Goal: Task Accomplishment & Management: Manage account settings

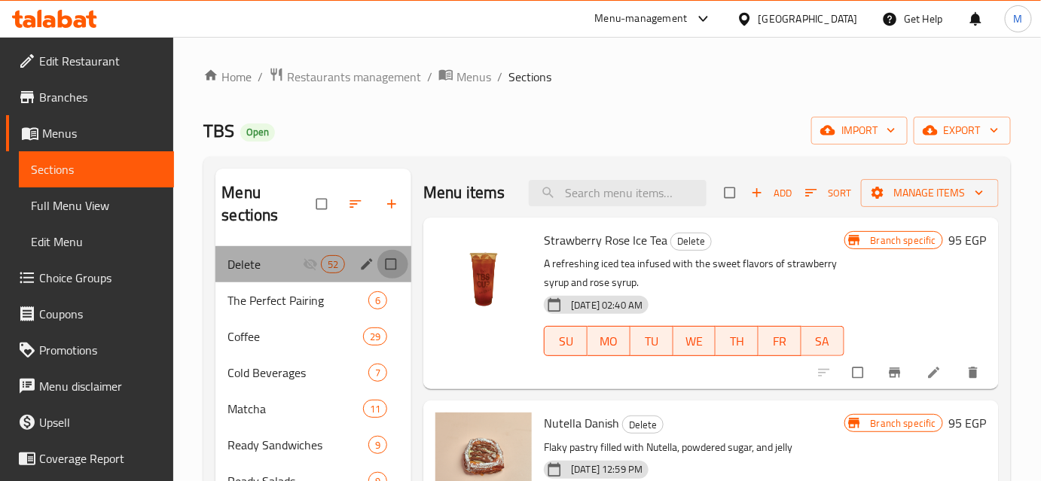
click at [389, 270] on input "Menu sections" at bounding box center [393, 264] width 32 height 29
checkbox input "true"
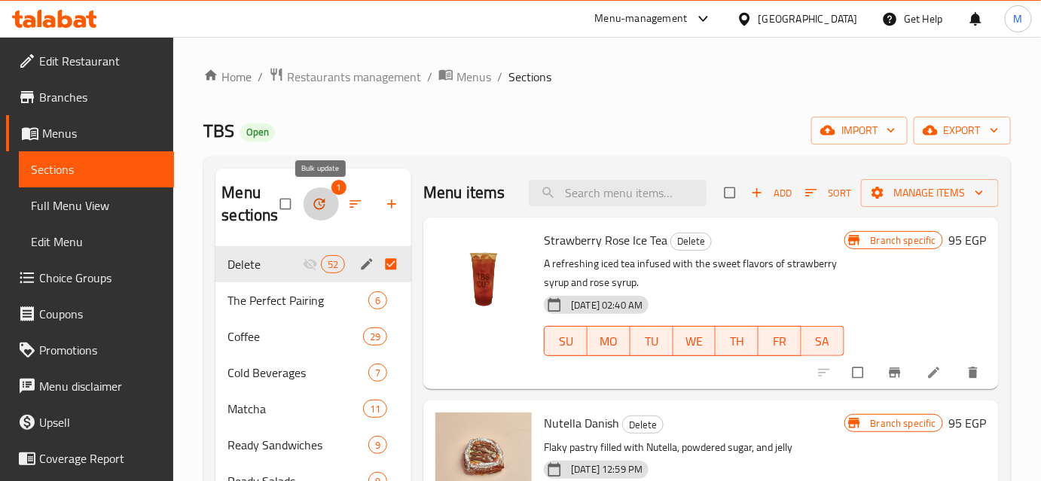
click at [321, 199] on icon "button" at bounding box center [319, 204] width 11 height 11
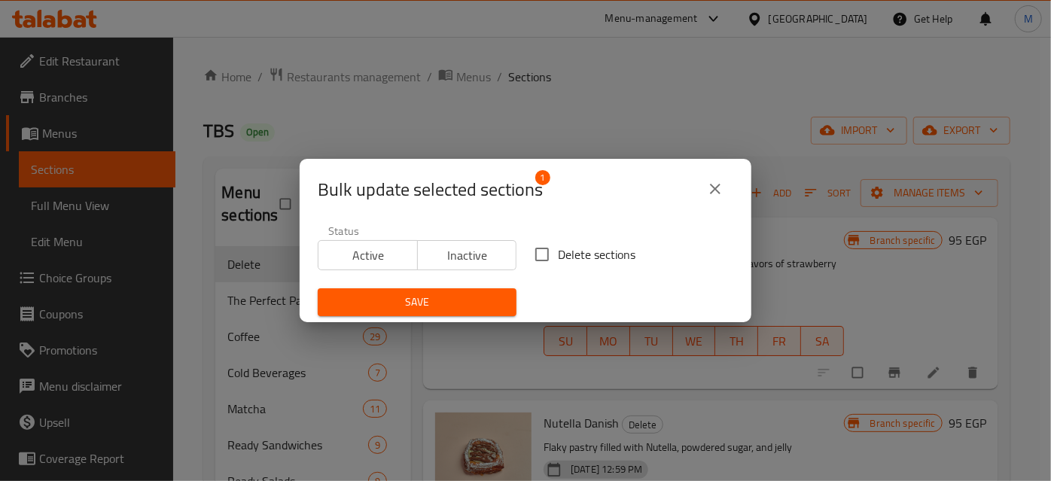
click at [528, 258] on input "Delete sections" at bounding box center [542, 255] width 32 height 32
checkbox input "true"
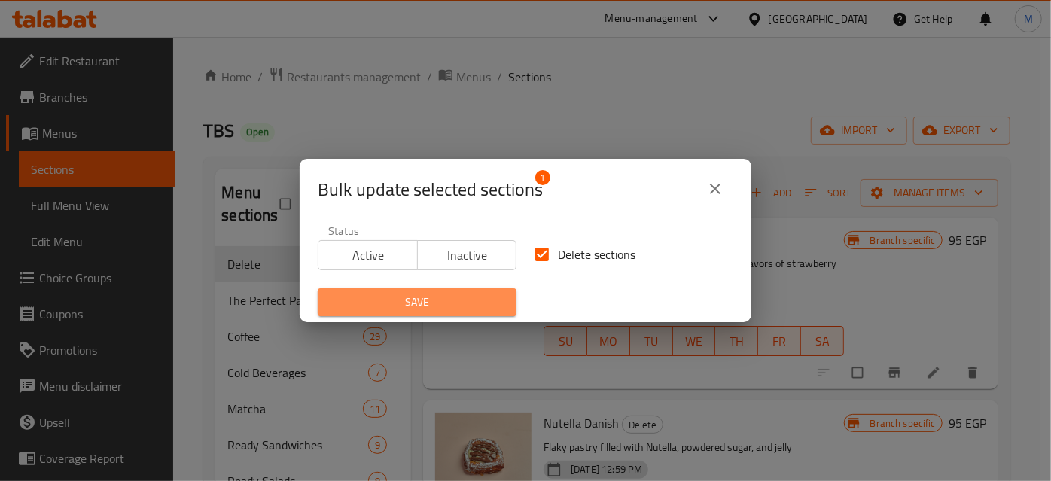
click at [452, 312] on button "Save" at bounding box center [417, 302] width 199 height 28
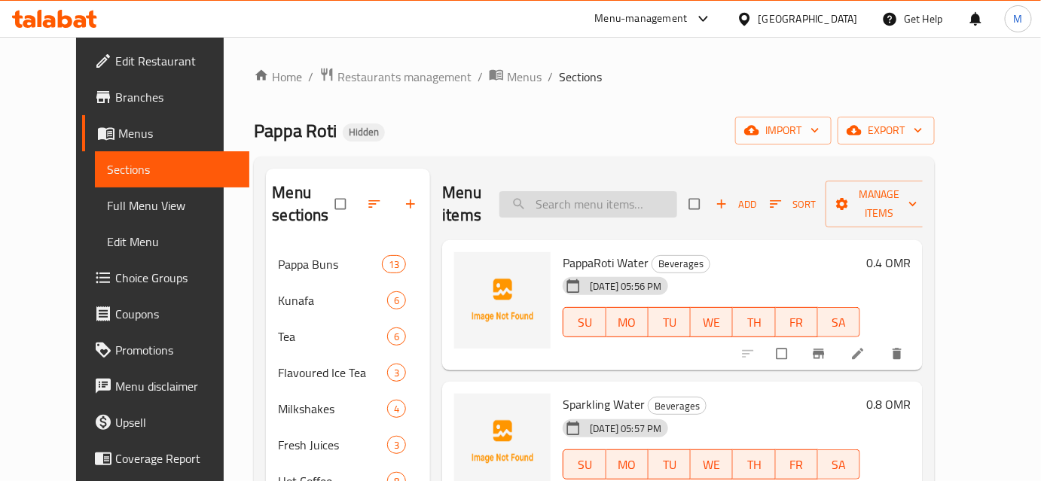
click at [606, 201] on input "search" at bounding box center [588, 204] width 178 height 26
paste input "Classic Bun"
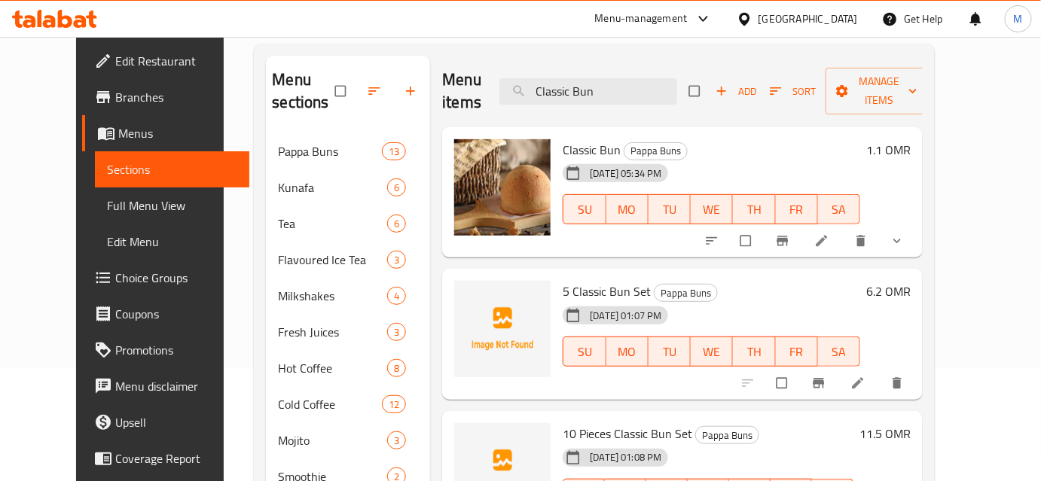
scroll to position [136, 0]
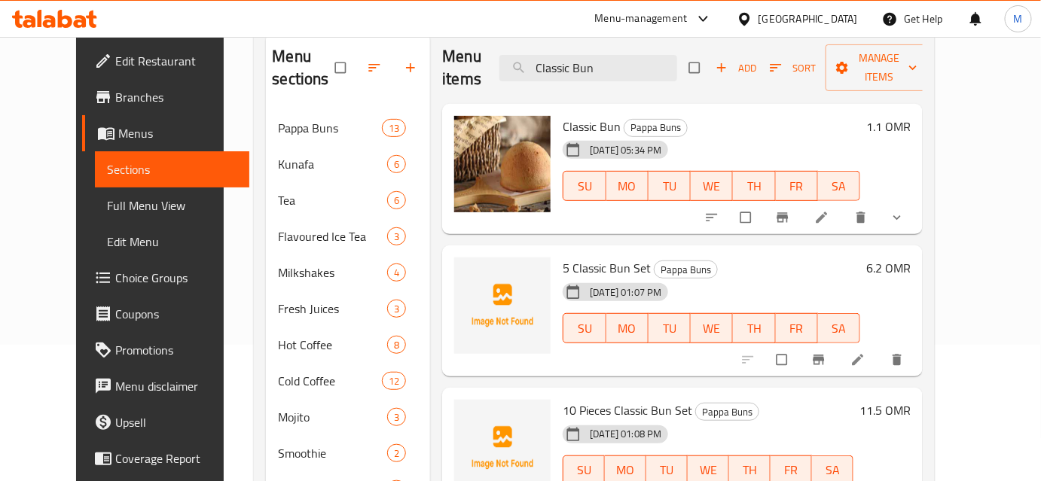
type input "Classic Bun"
click at [829, 210] on icon at bounding box center [821, 217] width 15 height 15
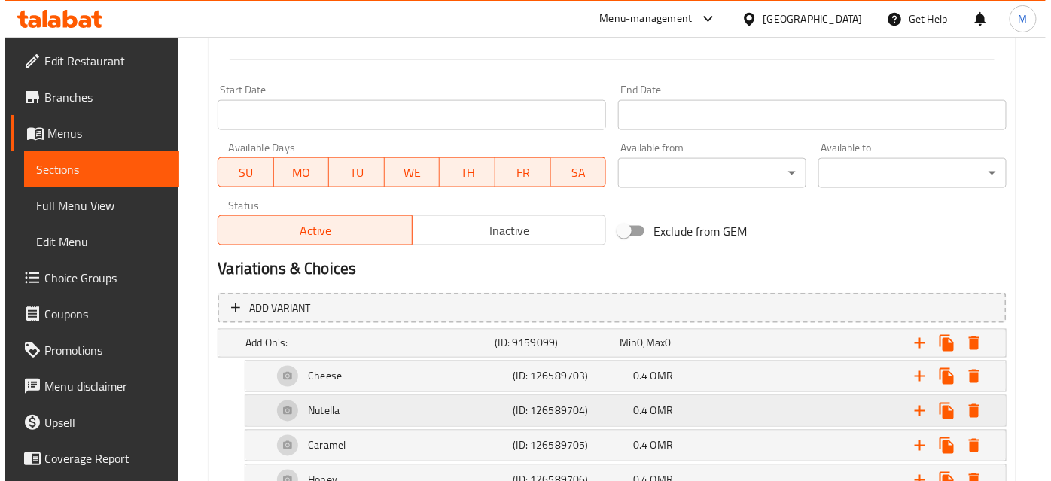
scroll to position [753, 0]
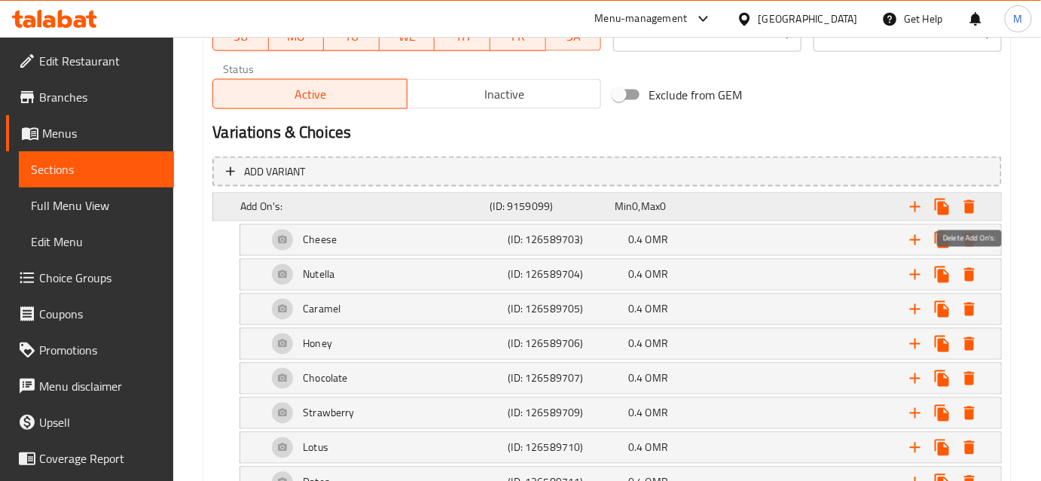
click at [965, 207] on icon "Expand" at bounding box center [969, 207] width 18 height 18
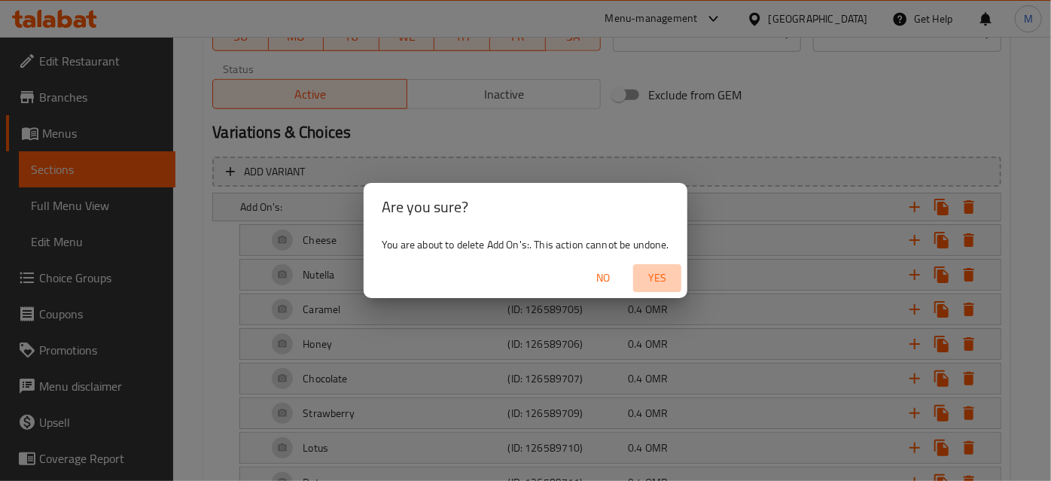
click at [655, 279] on span "Yes" at bounding box center [657, 278] width 36 height 19
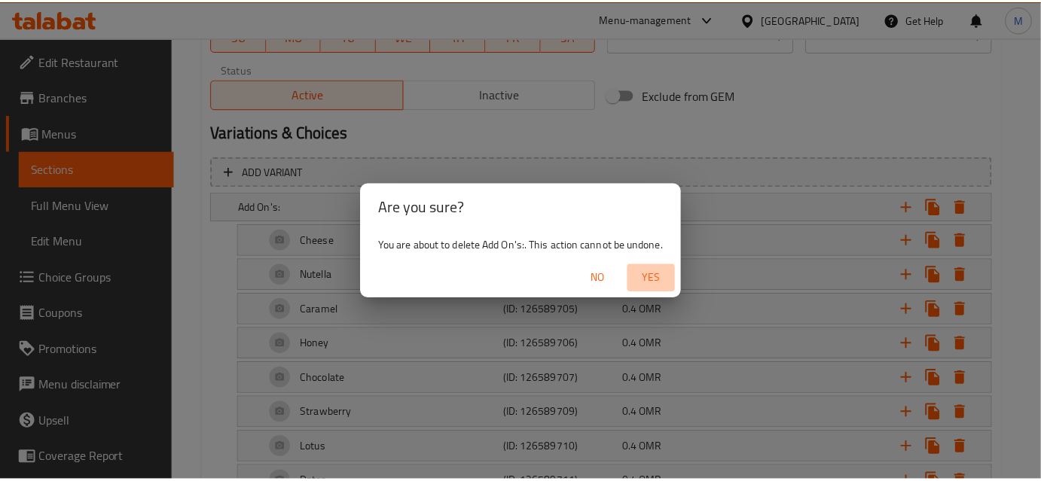
scroll to position [590, 0]
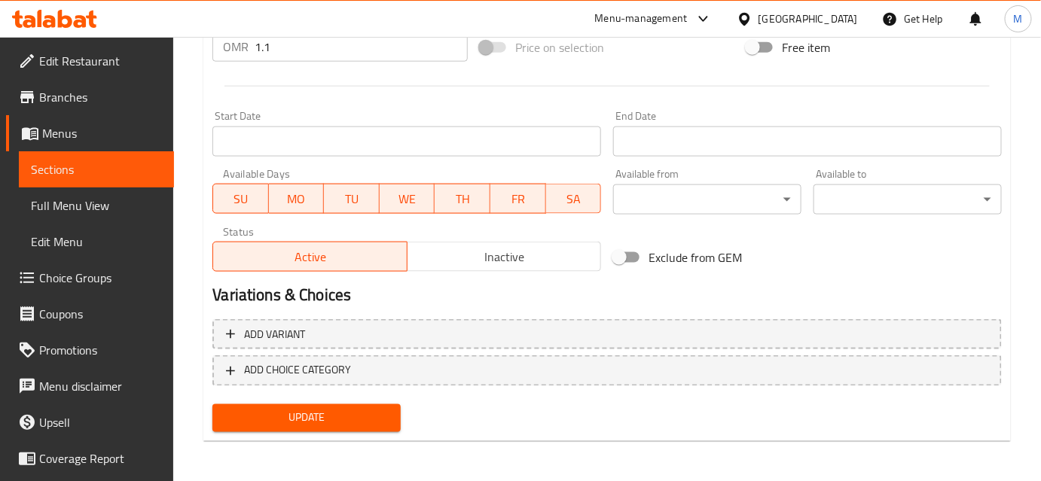
click at [336, 426] on button "Update" at bounding box center [306, 418] width 188 height 28
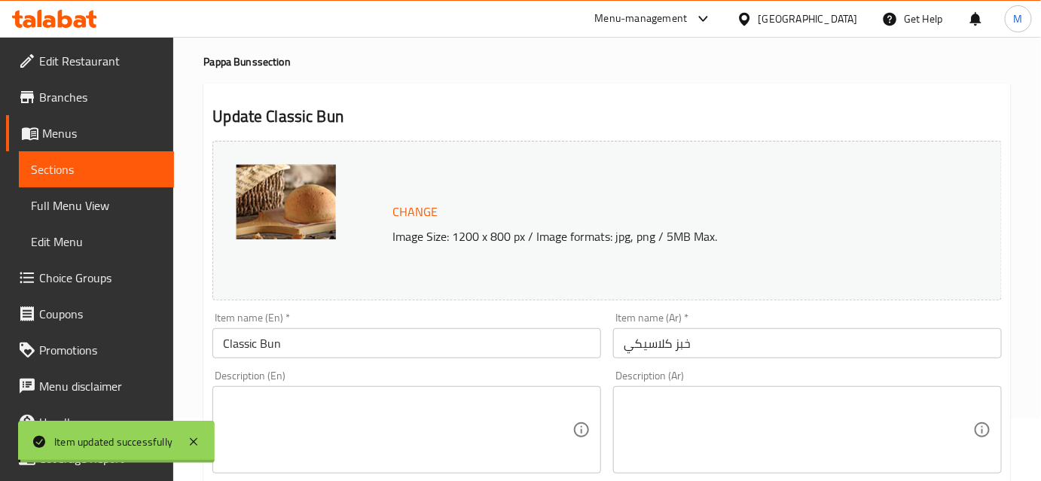
scroll to position [0, 0]
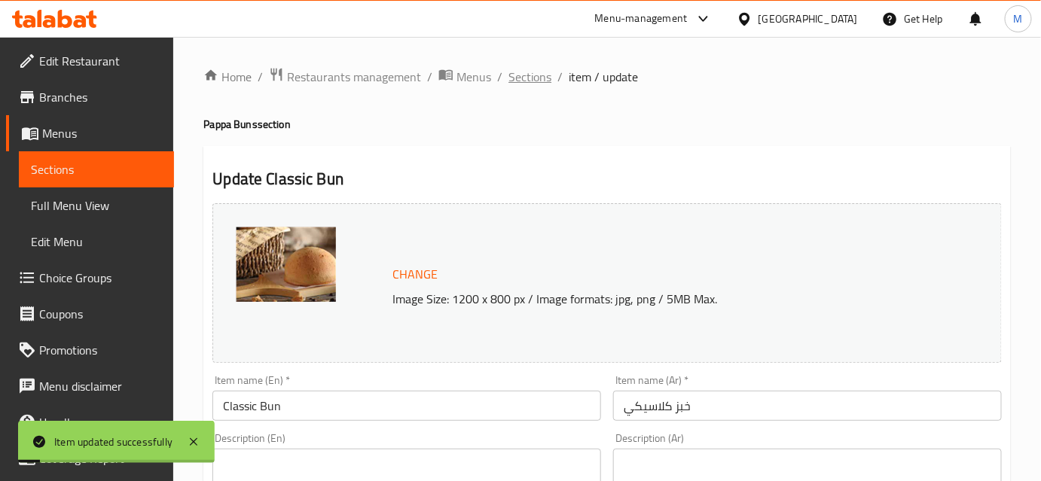
click at [534, 81] on span "Sections" at bounding box center [529, 77] width 43 height 18
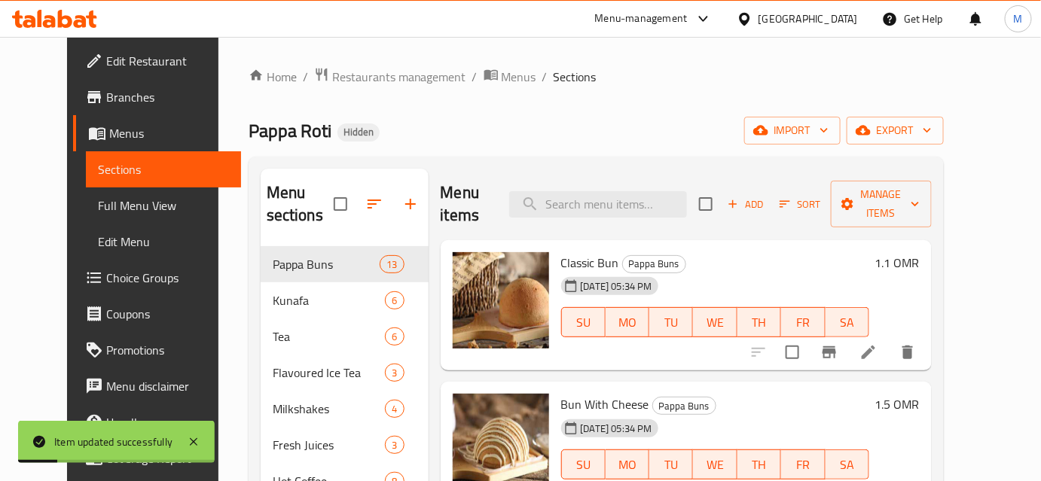
scroll to position [282, 0]
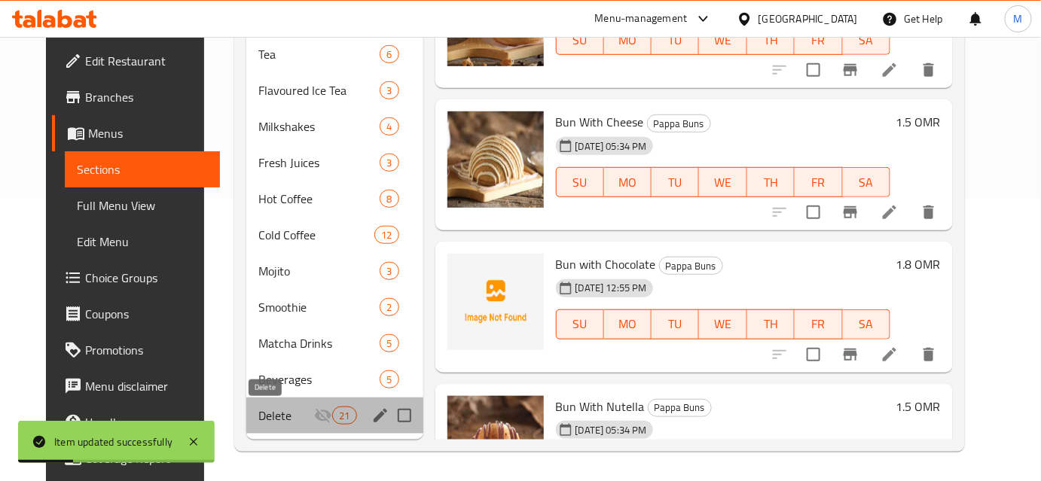
click at [258, 424] on span "Delete" at bounding box center [286, 416] width 56 height 18
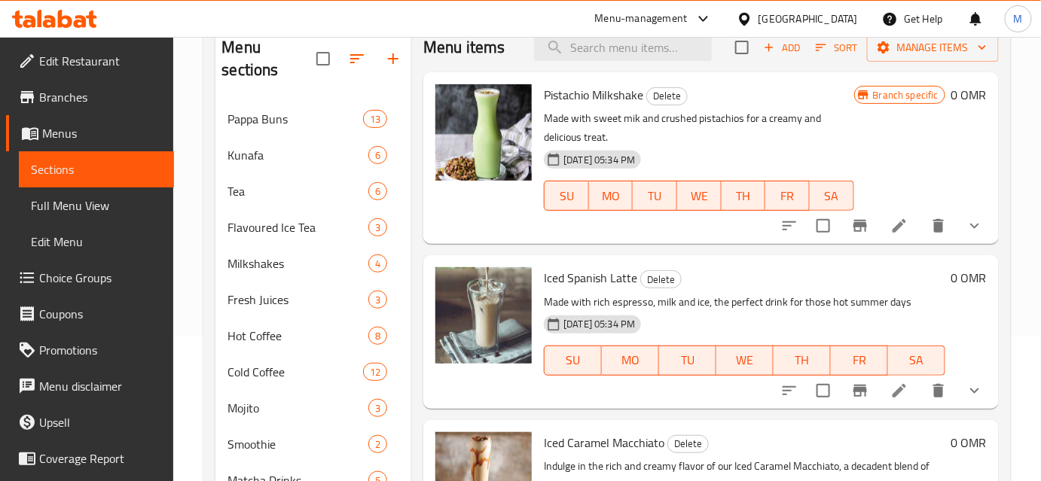
scroll to position [282, 0]
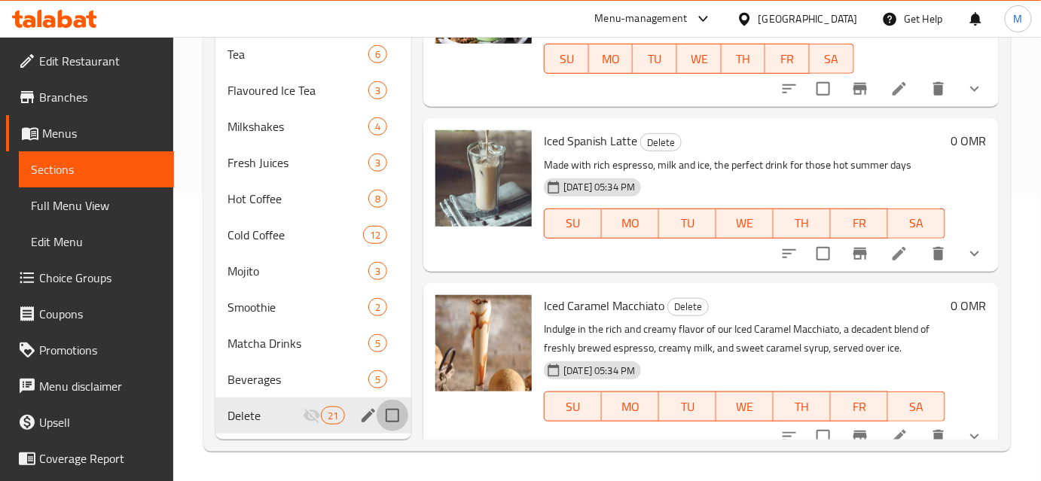
click at [399, 422] on input "Menu sections" at bounding box center [393, 416] width 32 height 32
checkbox input "true"
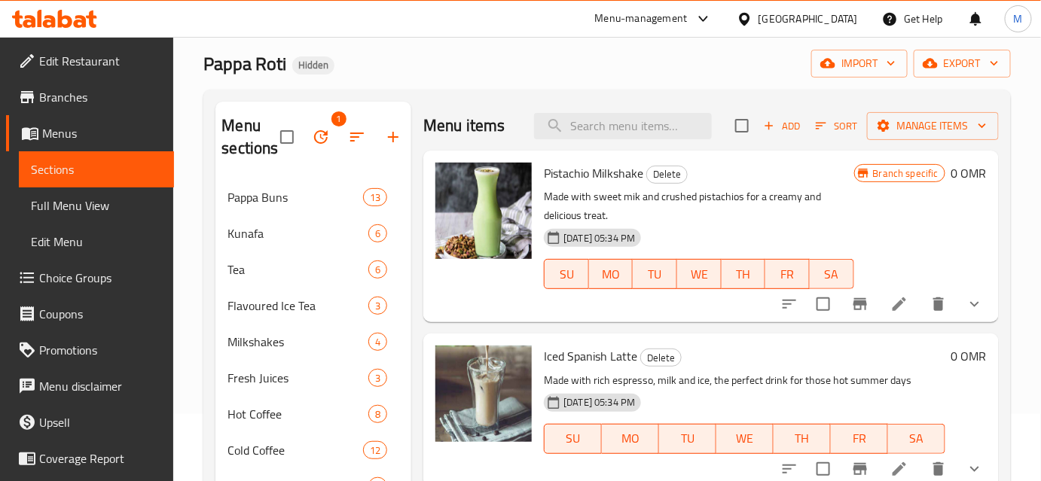
scroll to position [0, 0]
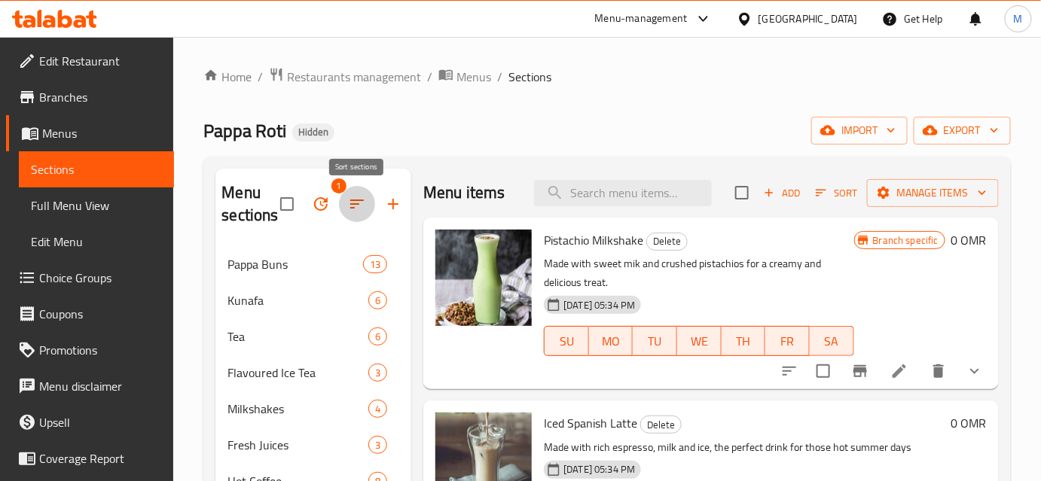
click at [349, 212] on icon "button" at bounding box center [357, 204] width 18 height 18
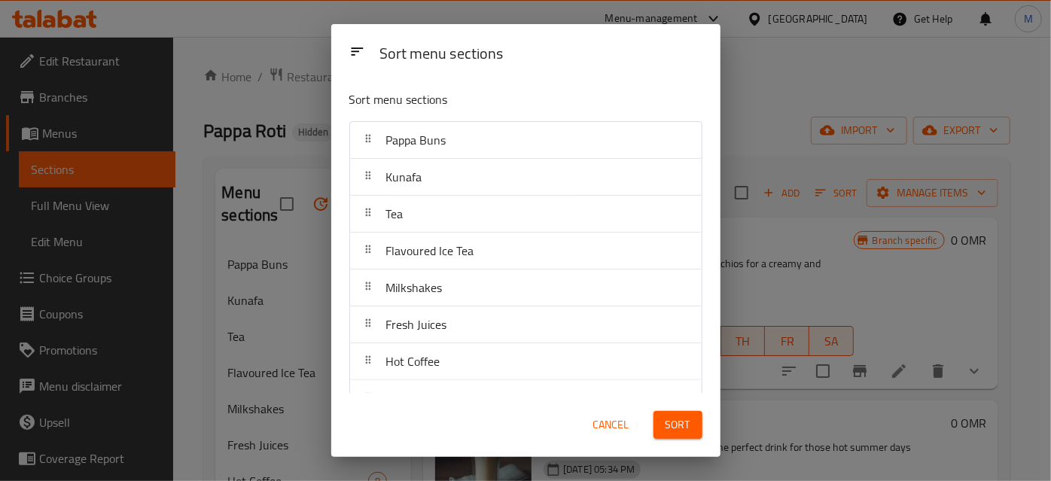
click at [624, 416] on span "Cancel" at bounding box center [611, 425] width 36 height 19
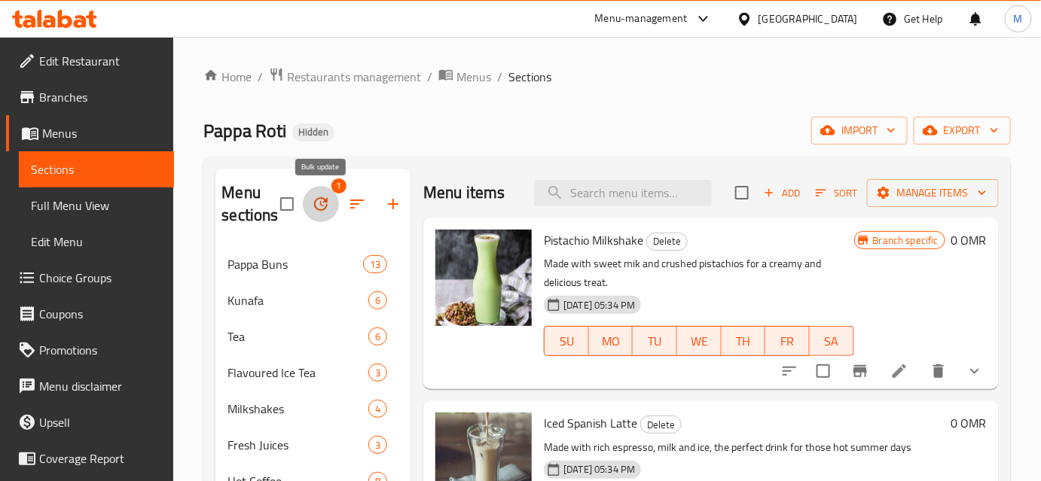
click at [325, 201] on icon "button" at bounding box center [321, 204] width 14 height 14
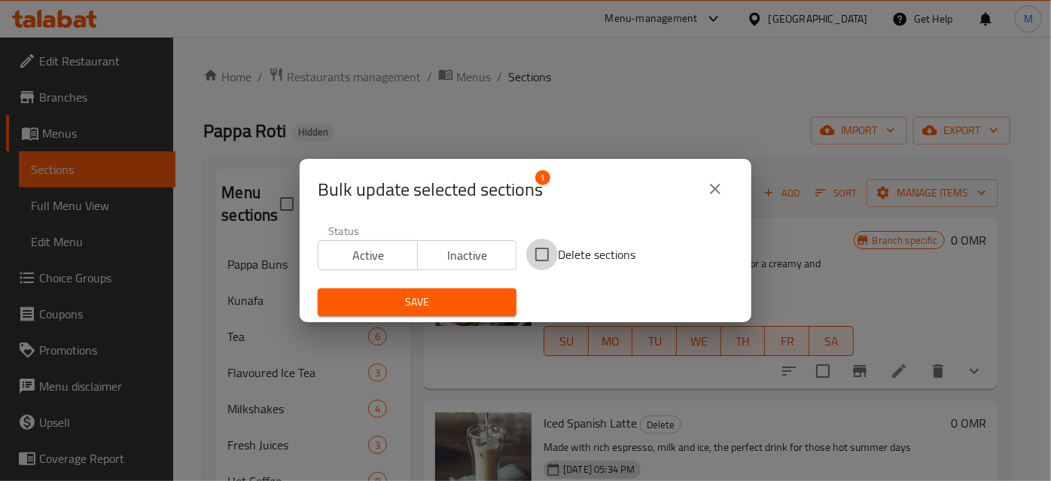
click at [548, 258] on input "Delete sections" at bounding box center [542, 255] width 32 height 32
checkbox input "true"
click at [715, 188] on icon "close" at bounding box center [715, 189] width 11 height 11
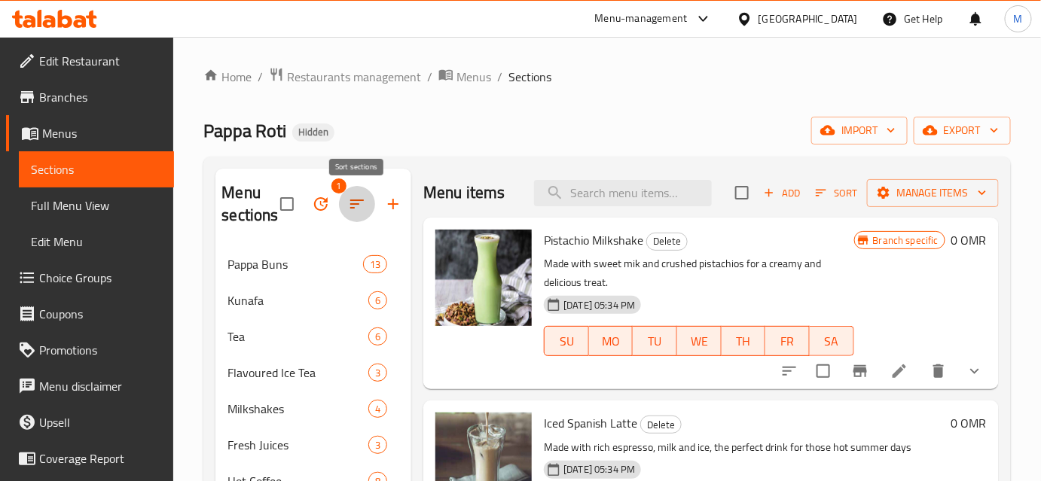
click at [362, 210] on icon "button" at bounding box center [357, 204] width 18 height 18
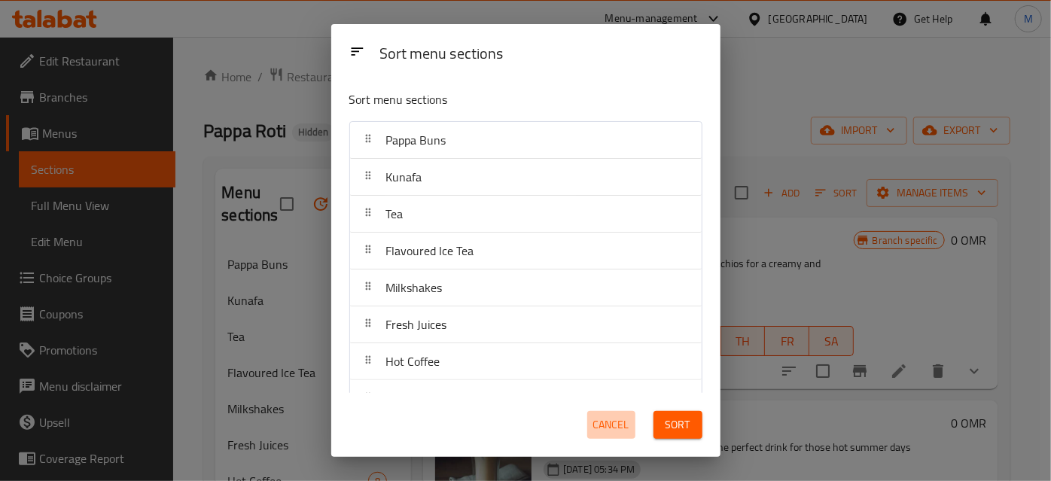
click at [598, 421] on span "Cancel" at bounding box center [611, 425] width 36 height 19
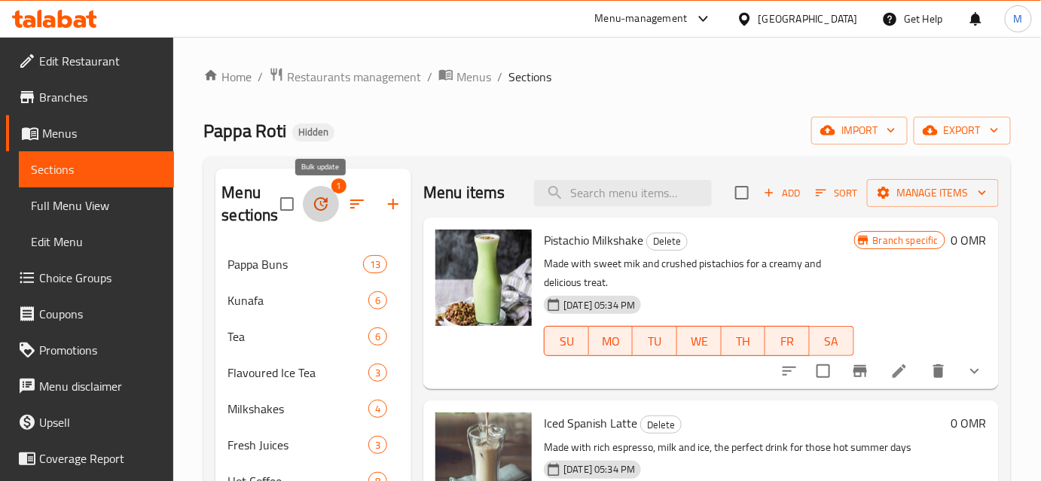
click at [321, 211] on icon "button" at bounding box center [321, 204] width 18 height 18
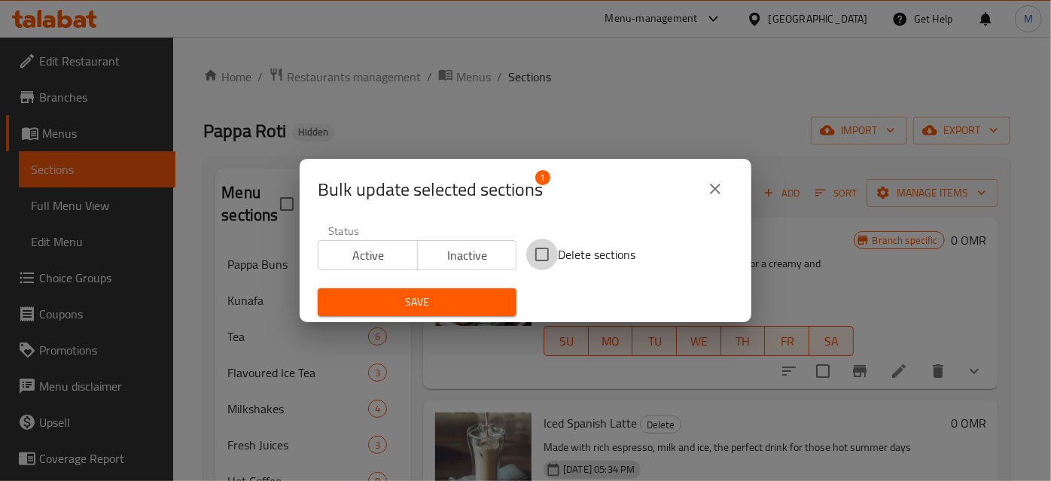
click at [532, 254] on input "Delete sections" at bounding box center [542, 255] width 32 height 32
checkbox input "true"
click at [481, 294] on span "Save" at bounding box center [417, 302] width 175 height 19
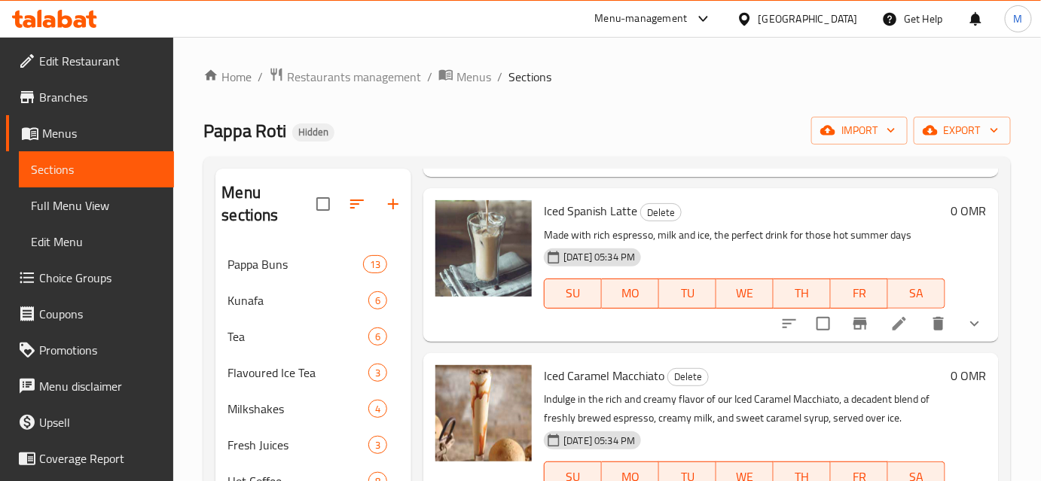
scroll to position [205, 0]
